Goal: Task Accomplishment & Management: Manage account settings

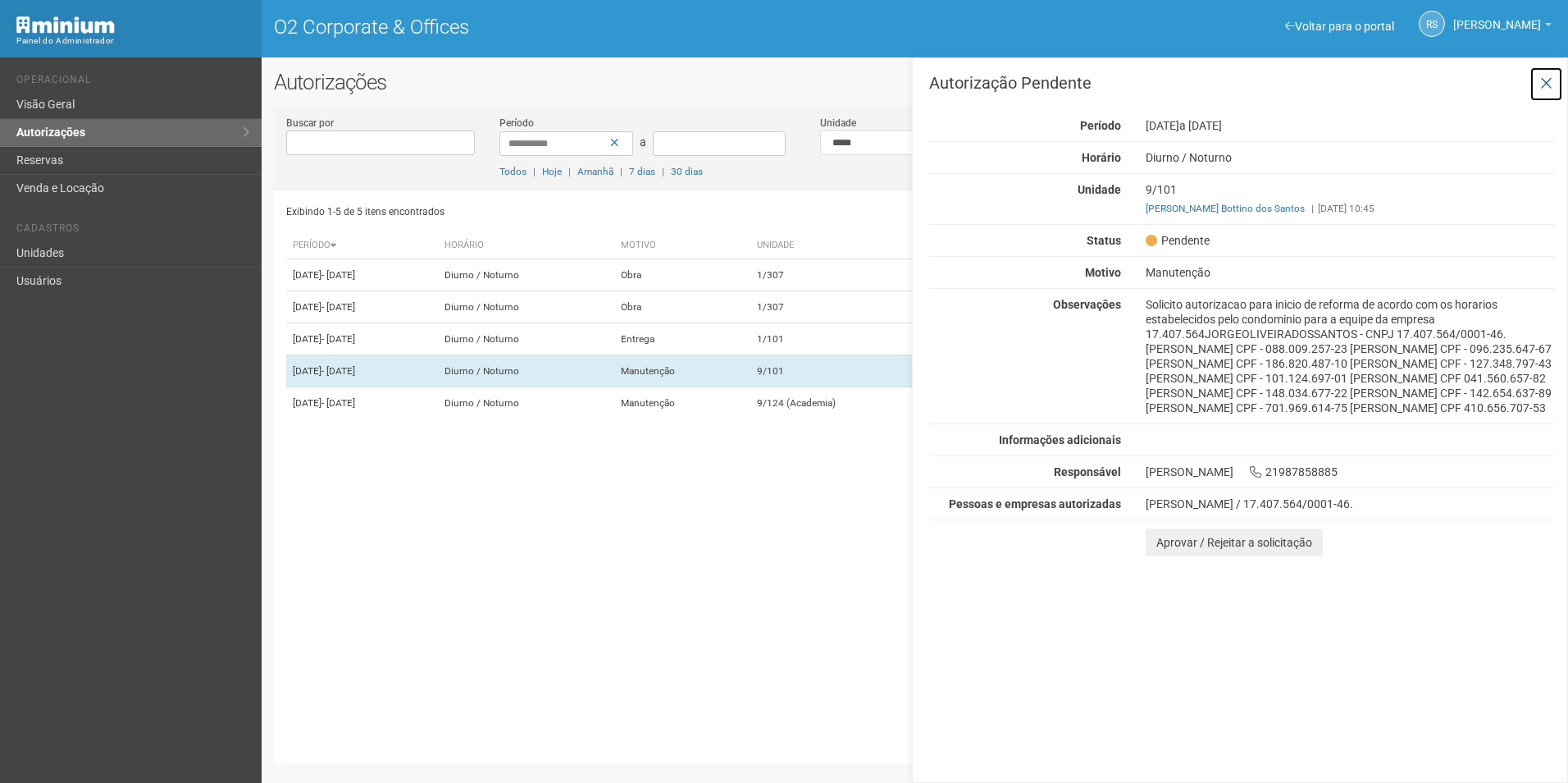
click at [1540, 73] on button at bounding box center [1547, 84] width 34 height 35
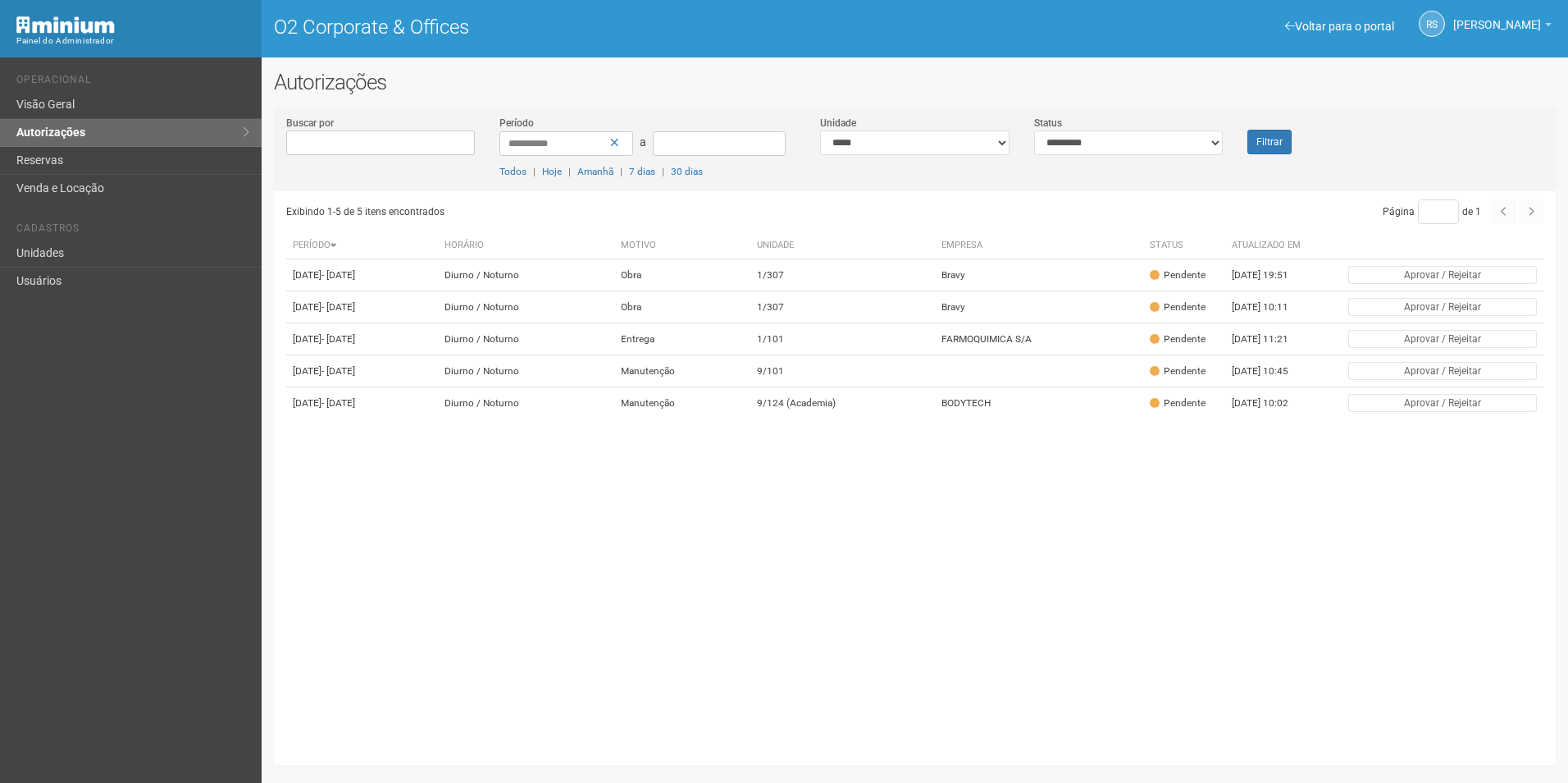
click at [1280, 126] on div "Filtrar" at bounding box center [1288, 134] width 106 height 39
click at [1276, 134] on button "Filtrar" at bounding box center [1269, 142] width 44 height 24
